Goal: Transaction & Acquisition: Book appointment/travel/reservation

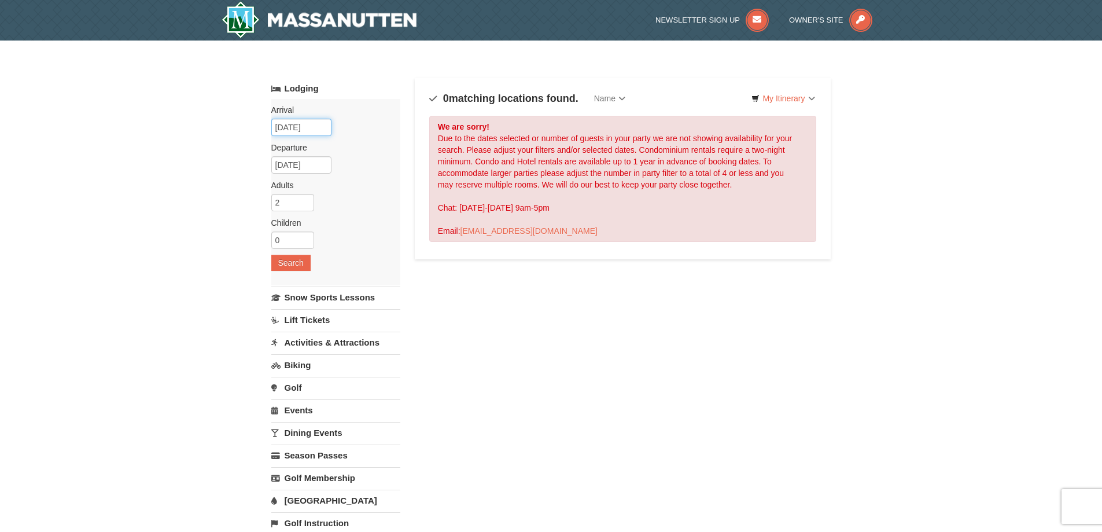
click at [302, 126] on input "09/03/2025" at bounding box center [301, 127] width 60 height 17
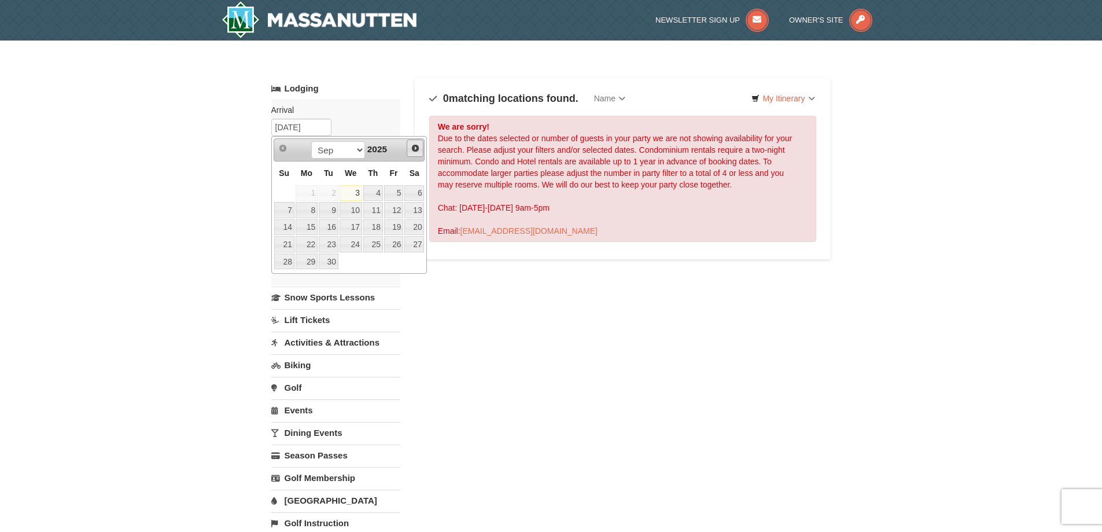
click at [415, 149] on span "Next" at bounding box center [415, 148] width 9 height 9
click at [307, 226] on link "13" at bounding box center [307, 227] width 22 height 16
type input "[DATE]"
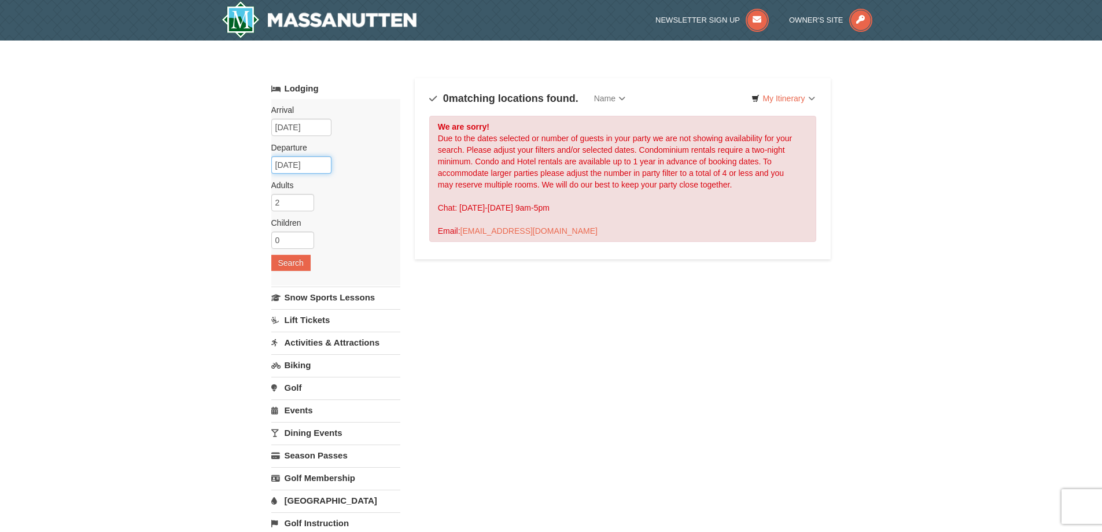
click at [294, 167] on input "10/14/2025" at bounding box center [301, 164] width 60 height 17
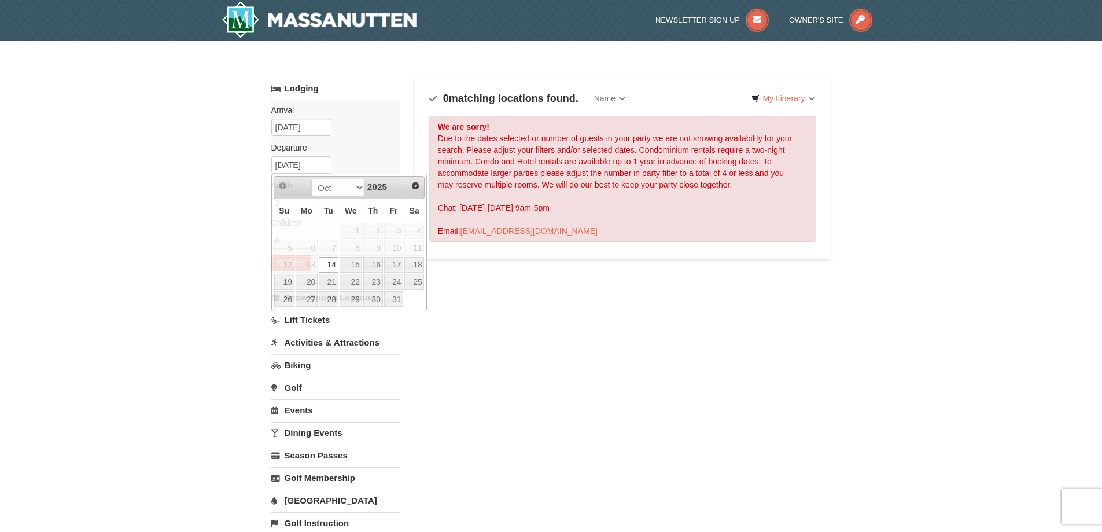
click at [466, 328] on div "Lodging Arrival Please format dates MM/DD/YYYY Please format dates MM/DD/YYYY 1…" at bounding box center [551, 311] width 560 height 467
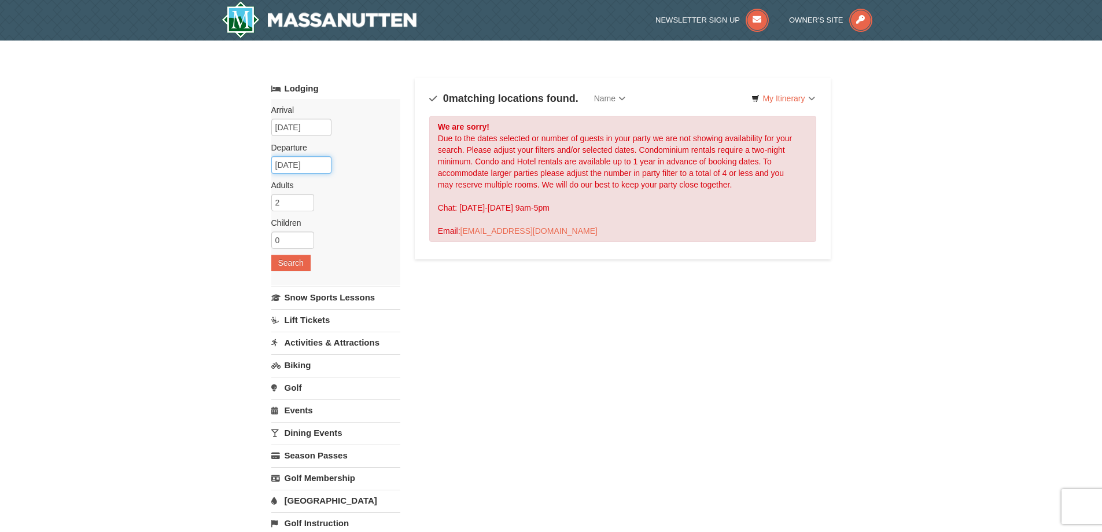
click at [299, 165] on input "10/14/2025" at bounding box center [301, 164] width 60 height 17
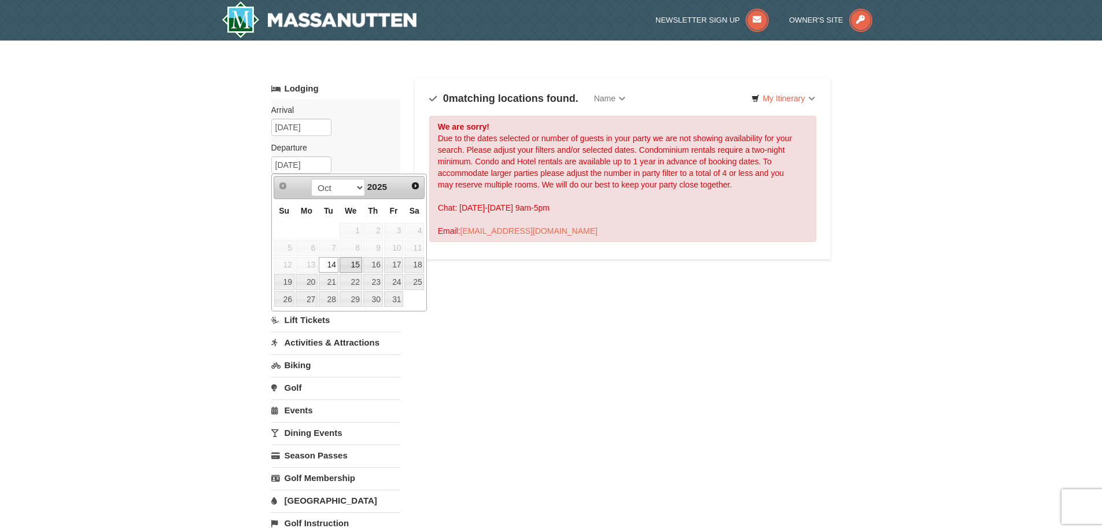
click at [361, 266] on link "15" at bounding box center [351, 265] width 23 height 16
type input "[DATE]"
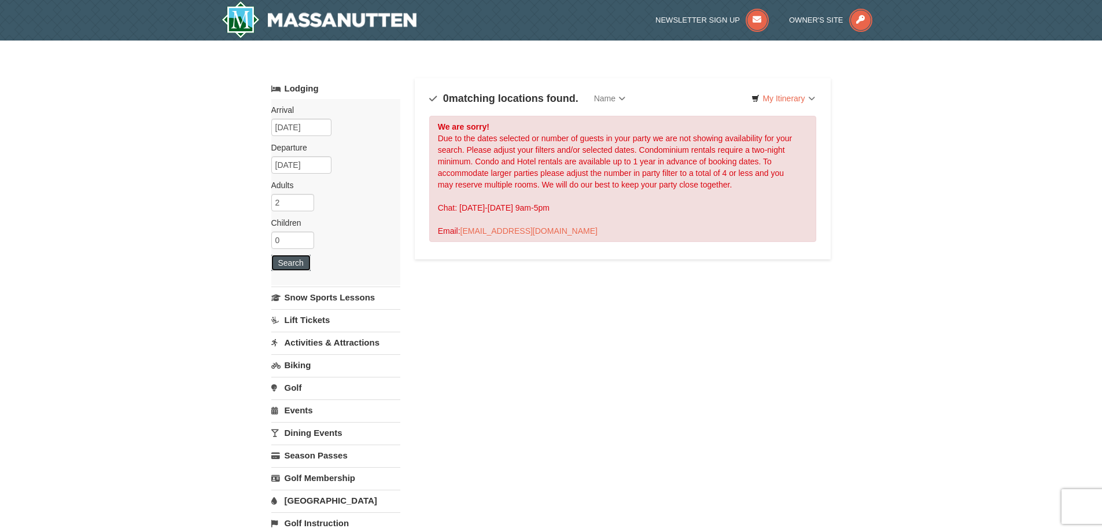
click at [289, 263] on button "Search" at bounding box center [290, 263] width 39 height 16
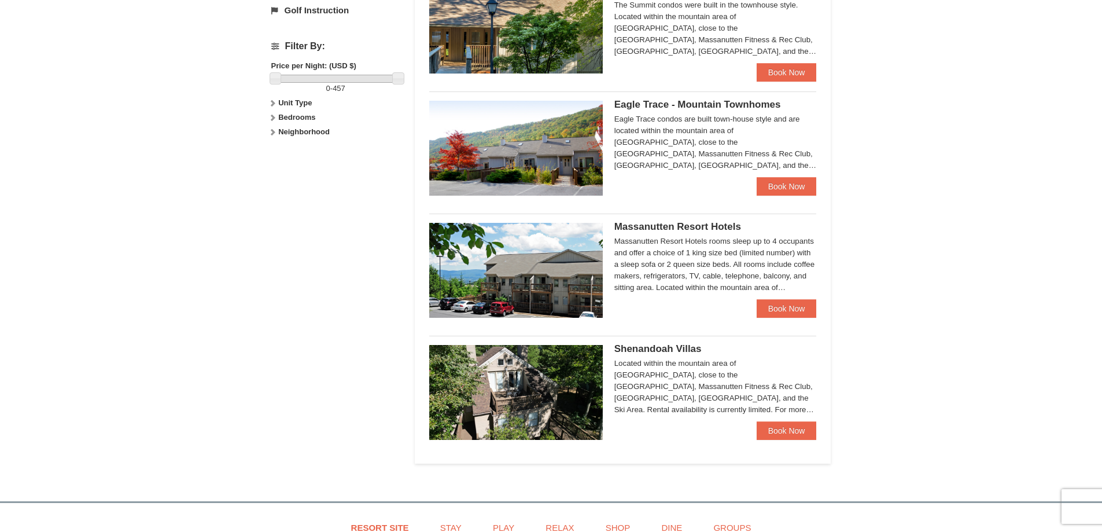
scroll to position [521, 0]
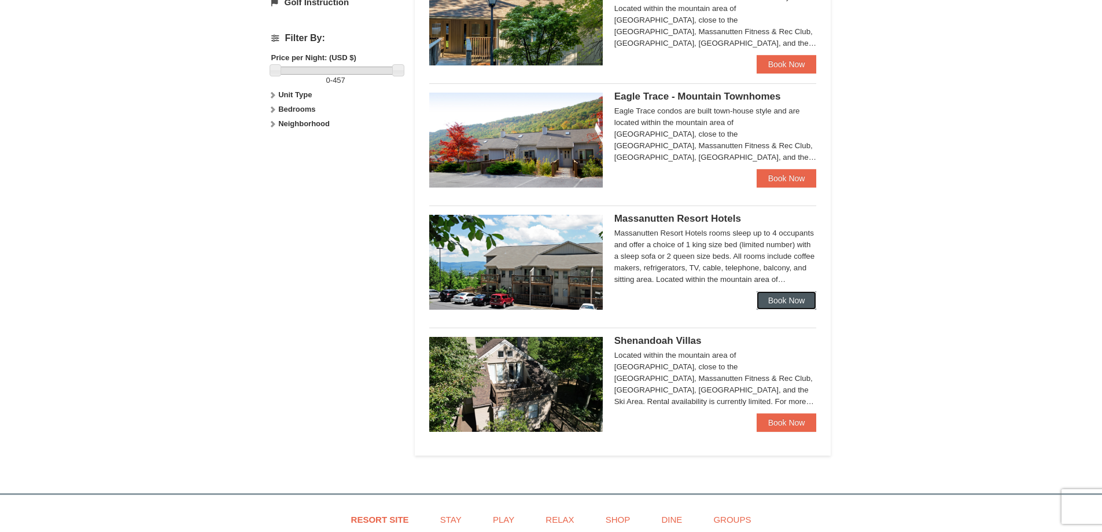
click at [772, 298] on link "Book Now" at bounding box center [787, 300] width 60 height 19
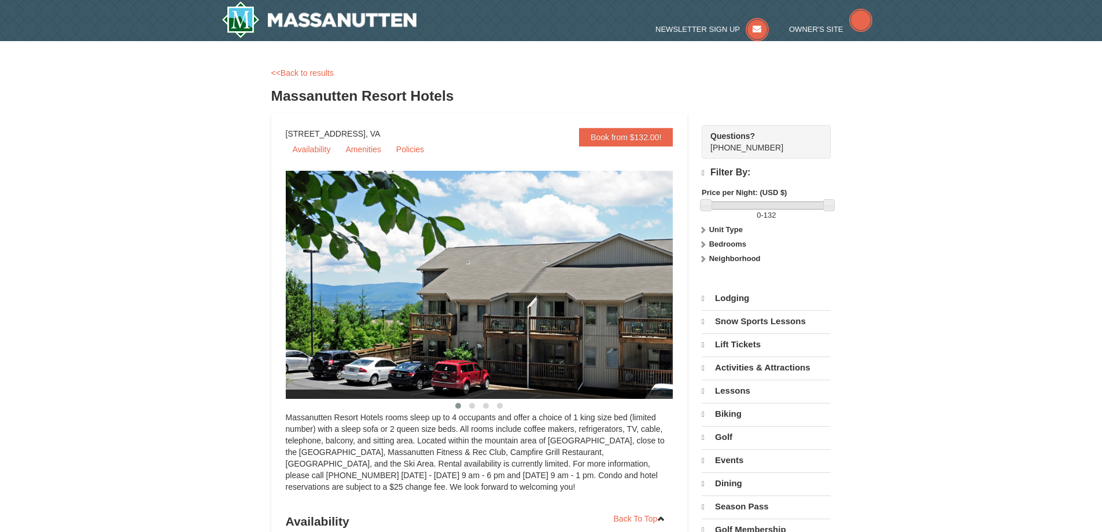
select select "9"
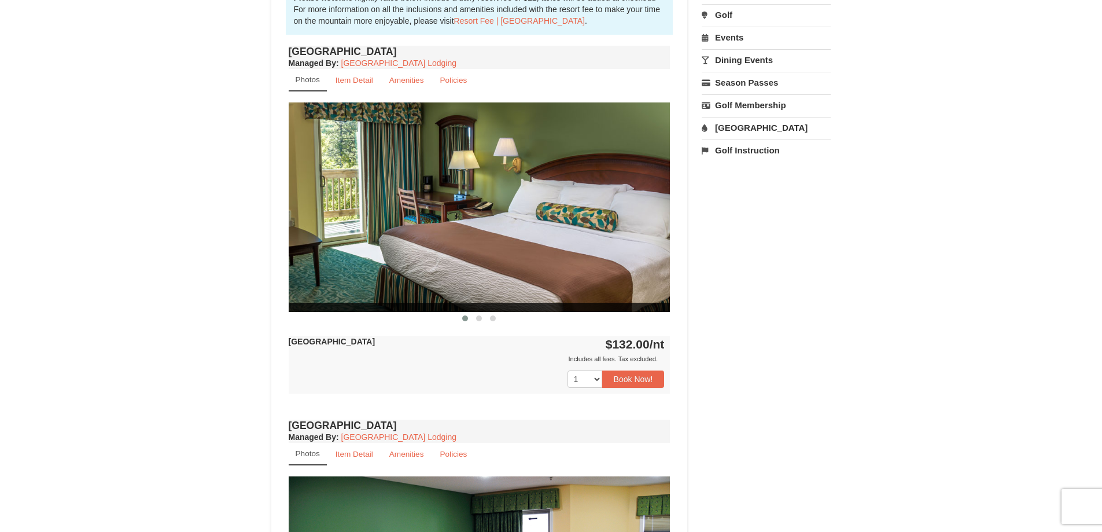
scroll to position [405, 0]
